Goal: Task Accomplishment & Management: Use online tool/utility

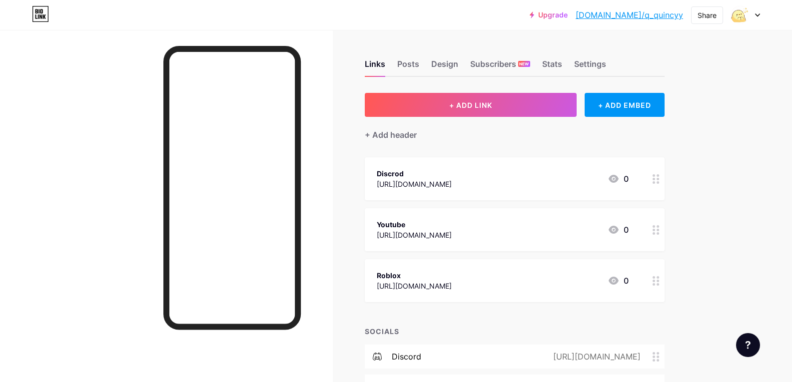
click at [703, 160] on div "Links Posts Design Subscribers NEW Stats Settings + ADD LINK + ADD EMBED + Add …" at bounding box center [353, 254] width 707 height 449
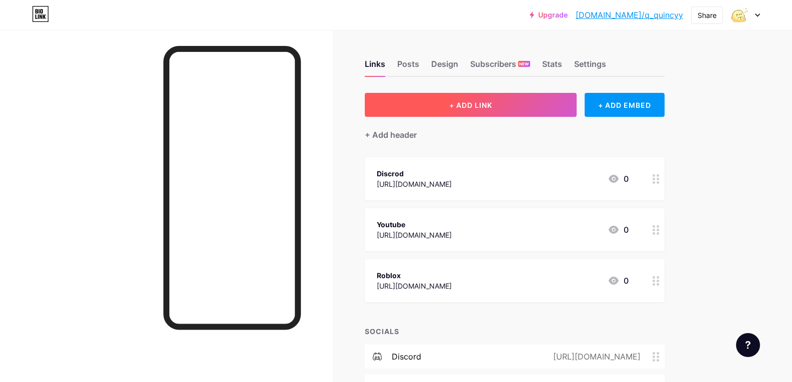
click at [525, 106] on button "+ ADD LINK" at bounding box center [471, 105] width 212 height 24
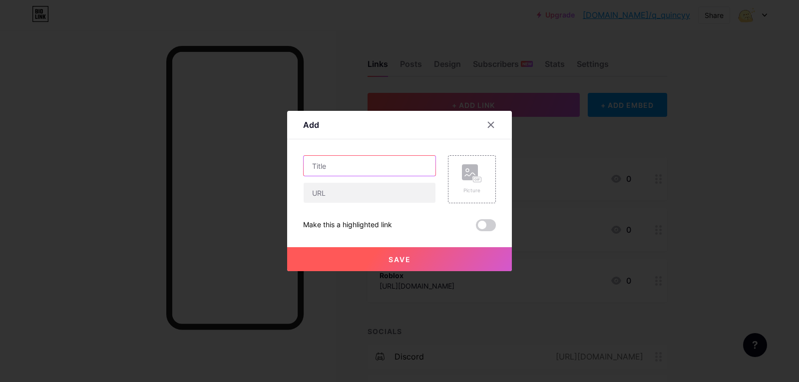
click at [392, 169] on input "text" at bounding box center [370, 166] width 132 height 20
click at [568, 144] on div at bounding box center [399, 191] width 799 height 382
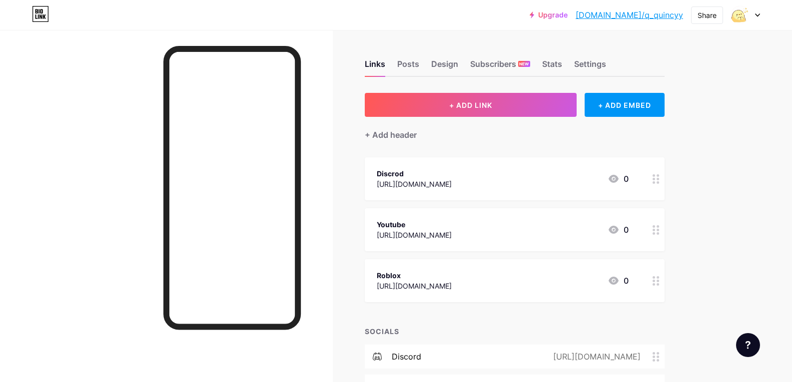
click at [660, 283] on icon at bounding box center [656, 280] width 7 height 9
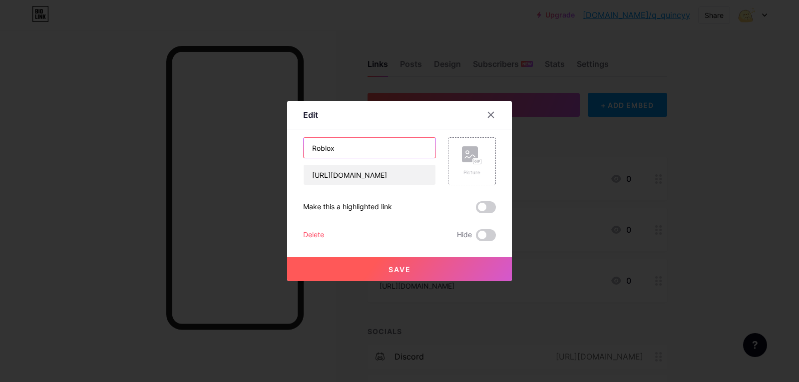
click at [379, 147] on input "Roblox" at bounding box center [370, 148] width 132 height 20
type input "Roblox PC"
click at [404, 272] on span "Save" at bounding box center [400, 269] width 22 height 8
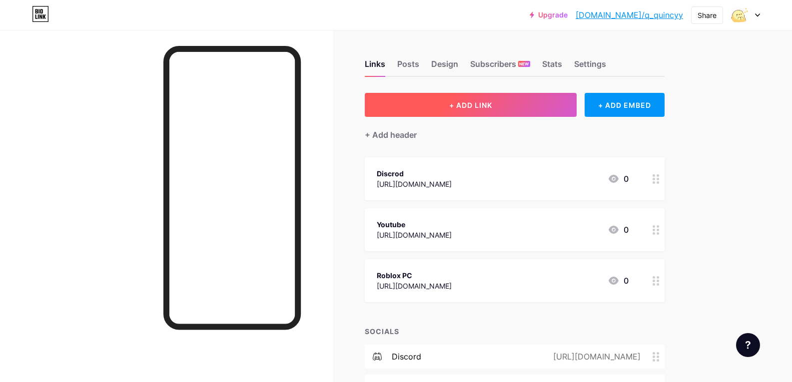
click at [487, 108] on span "+ ADD LINK" at bounding box center [470, 105] width 43 height 8
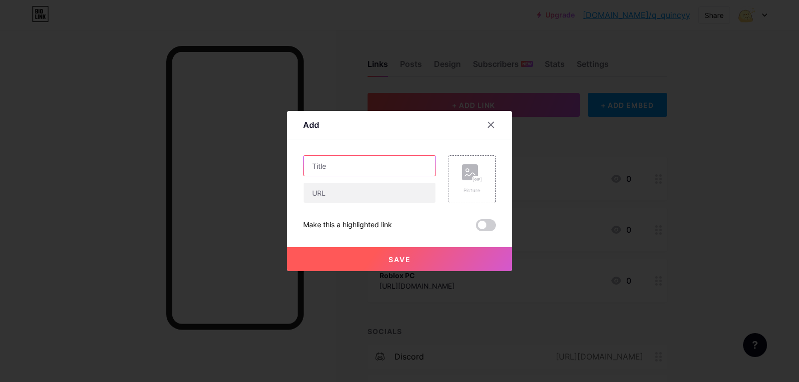
click at [373, 167] on input "text" at bounding box center [370, 166] width 132 height 20
type input "Roblox MB"
click at [365, 188] on input "text" at bounding box center [370, 193] width 132 height 20
click at [373, 203] on div at bounding box center [369, 192] width 133 height 21
click at [377, 196] on input "text" at bounding box center [370, 193] width 132 height 20
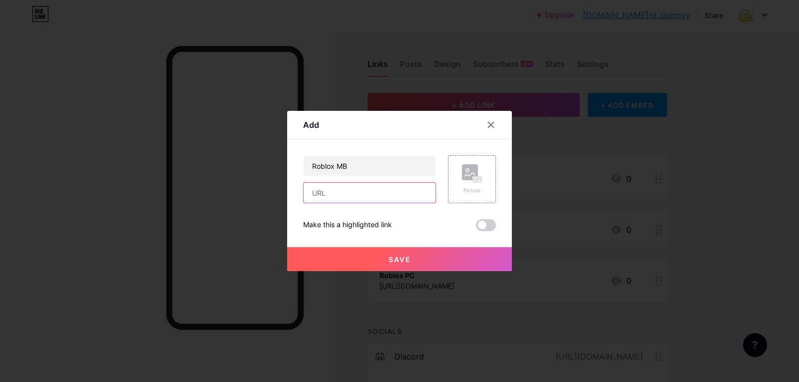
paste input "[URL][DOMAIN_NAME]"
type input "[URL][DOMAIN_NAME]"
click at [454, 261] on button "Save" at bounding box center [399, 259] width 225 height 24
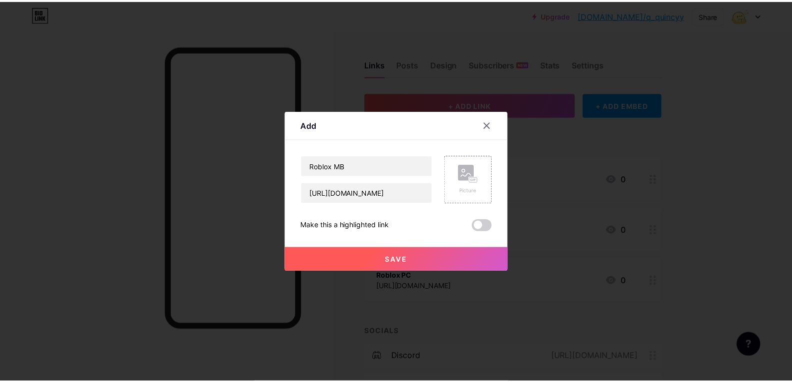
scroll to position [0, 0]
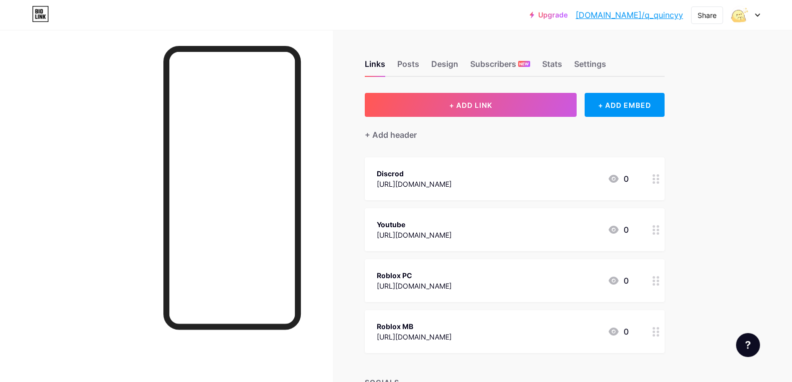
click at [452, 324] on div "Roblox MB" at bounding box center [414, 326] width 75 height 10
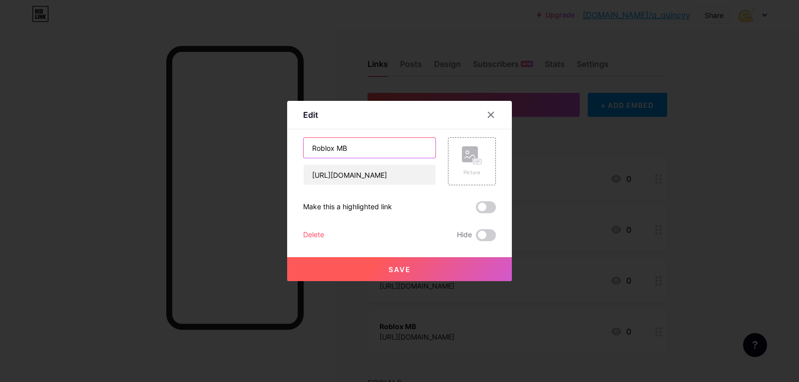
click at [370, 155] on input "Roblox MB" at bounding box center [370, 148] width 132 height 20
paste input "mobile"
type input "Roblox Mobile"
click at [377, 270] on button "Save" at bounding box center [399, 269] width 225 height 24
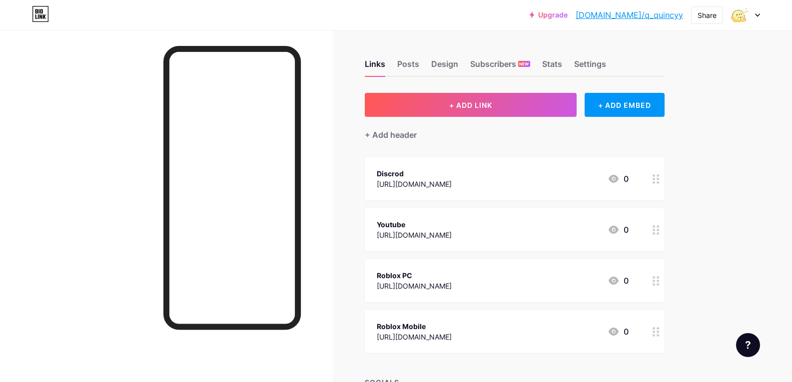
click at [436, 275] on div "Roblox PC" at bounding box center [414, 275] width 75 height 10
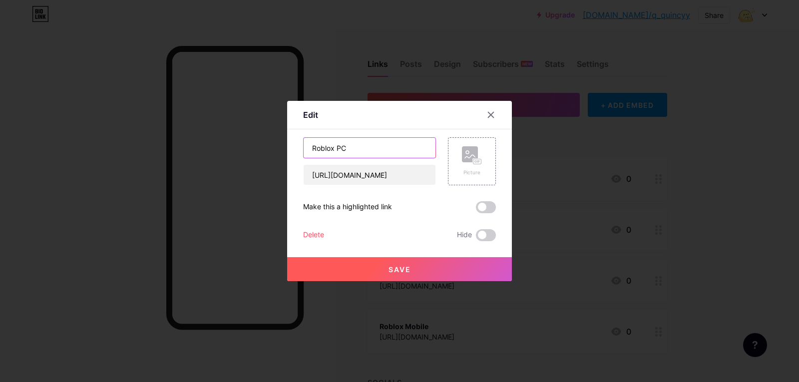
click at [358, 145] on input "Roblox PC" at bounding box center [370, 148] width 132 height 20
type input "Roblox PC"
click at [402, 269] on span "Save" at bounding box center [400, 269] width 22 height 8
